Goal: Information Seeking & Learning: Check status

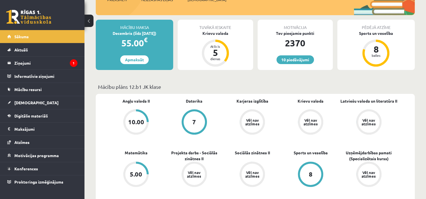
scroll to position [141, 0]
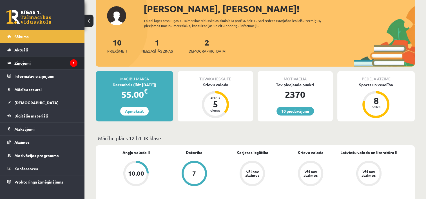
click at [22, 62] on legend "Ziņojumi 1" at bounding box center [45, 63] width 63 height 13
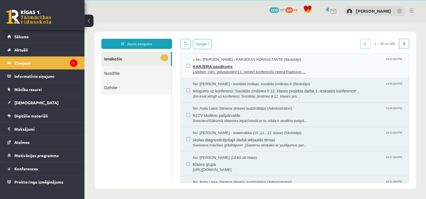
click at [210, 64] on span "KARJERA-pasākums" at bounding box center [298, 65] width 210 height 7
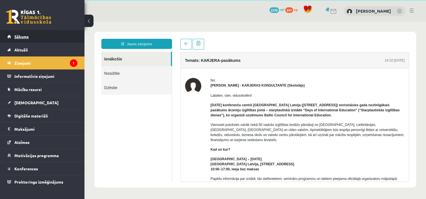
click at [23, 36] on span "Sākums" at bounding box center [21, 36] width 14 height 5
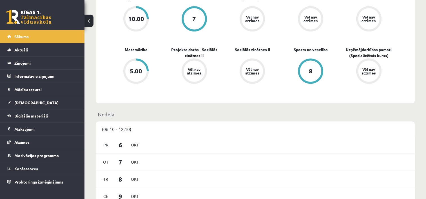
scroll to position [281, 0]
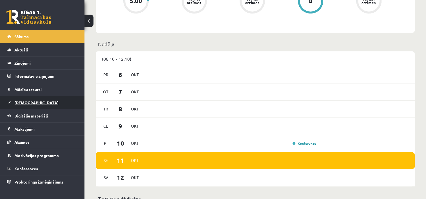
click at [26, 101] on span "[DEMOGRAPHIC_DATA]" at bounding box center [36, 102] width 44 height 5
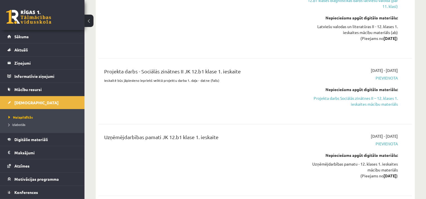
scroll to position [394, 0]
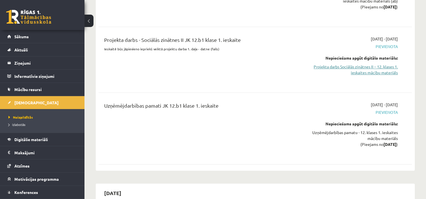
click at [350, 64] on link "Projekta darbs Sociālās zinātnes II – 12. klases 1. ieskaites mācību materiāls" at bounding box center [351, 70] width 92 height 12
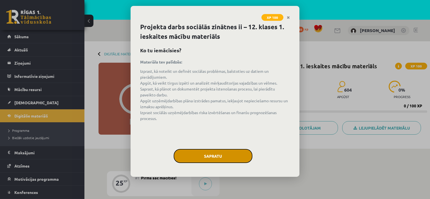
click at [210, 154] on button "Sapratu" at bounding box center [213, 156] width 79 height 14
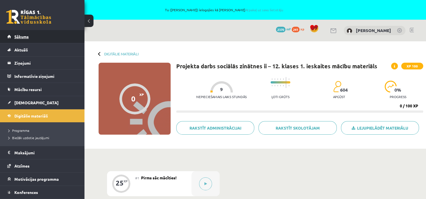
click at [21, 36] on span "Sākums" at bounding box center [21, 36] width 14 height 5
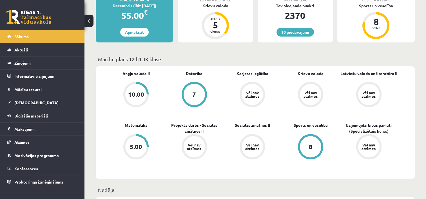
scroll to position [169, 0]
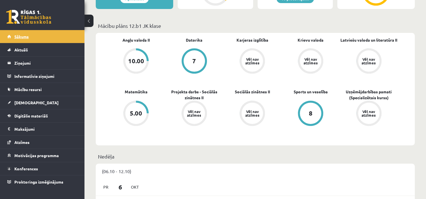
click at [23, 37] on span "Sākums" at bounding box center [21, 36] width 14 height 5
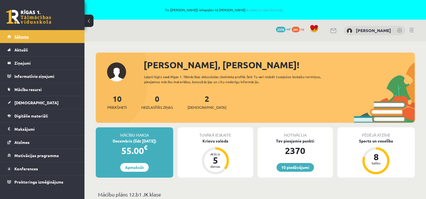
click at [24, 37] on span "Sākums" at bounding box center [21, 36] width 14 height 5
